Goal: Task Accomplishment & Management: Manage account settings

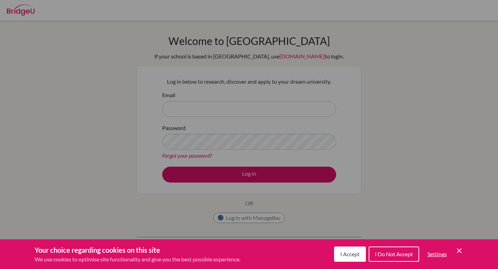
click at [346, 249] on button "I Accept" at bounding box center [350, 254] width 32 height 15
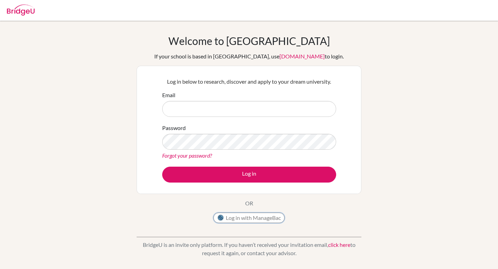
click at [263, 217] on button "Log in with ManageBac" at bounding box center [249, 218] width 71 height 10
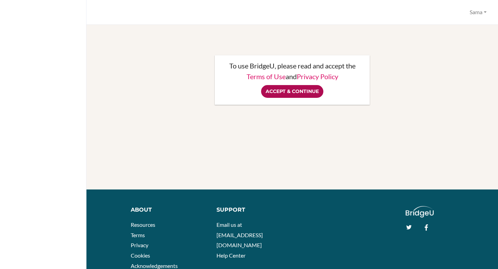
click at [307, 85] on input "Accept & Continue" at bounding box center [292, 91] width 62 height 13
